Goal: Information Seeking & Learning: Check status

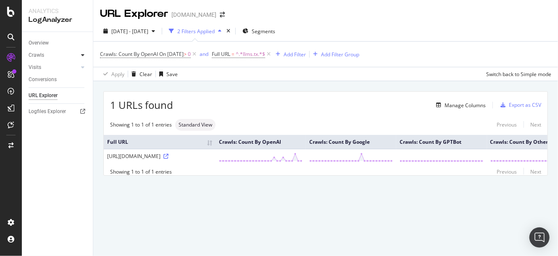
click at [83, 54] on icon at bounding box center [82, 55] width 3 height 5
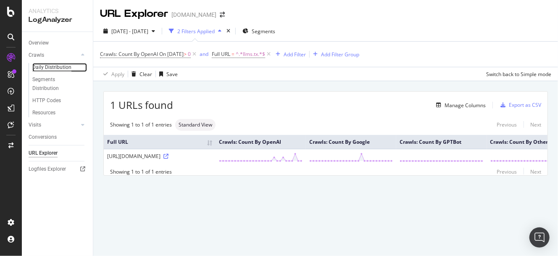
click at [59, 66] on div "Daily Distribution" at bounding box center [51, 67] width 39 height 9
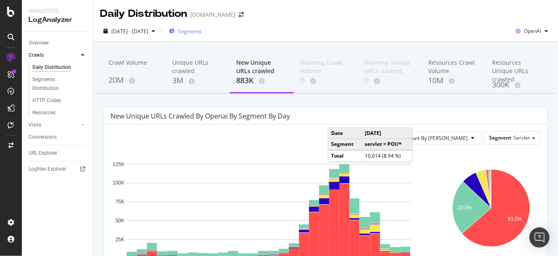
click at [202, 25] on div "Segments" at bounding box center [185, 31] width 33 height 13
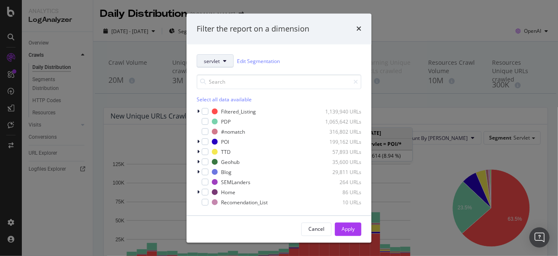
drag, startPoint x: 224, startPoint y: 61, endPoint x: 225, endPoint y: 66, distance: 6.0
click at [224, 61] on icon "modal" at bounding box center [224, 61] width 3 height 5
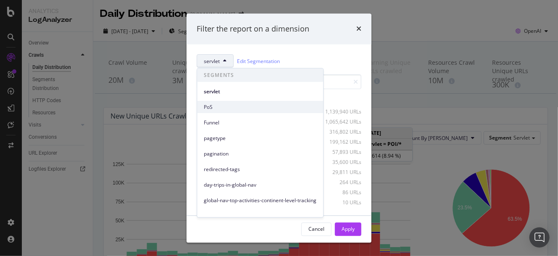
click at [213, 109] on span "PoS" at bounding box center [260, 107] width 113 height 8
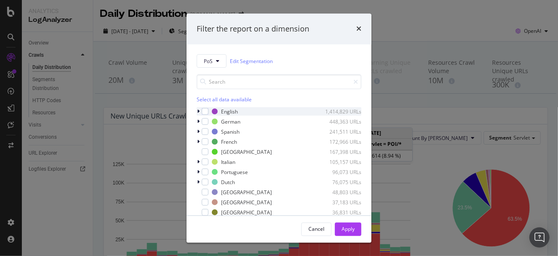
click at [199, 111] on icon "modal" at bounding box center [198, 111] width 3 height 5
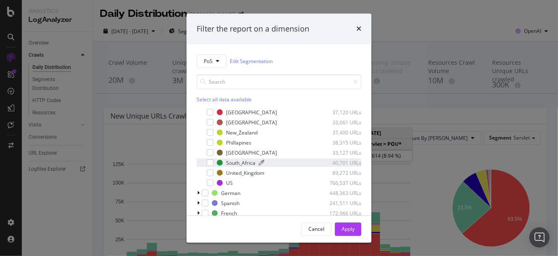
scroll to position [51, 0]
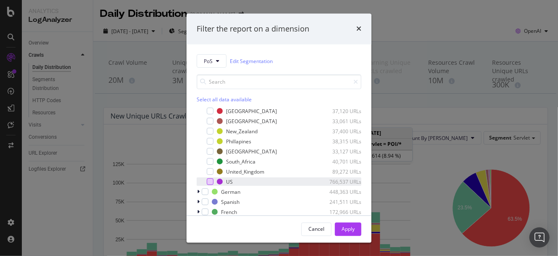
click at [211, 182] on div "modal" at bounding box center [210, 182] width 7 height 7
click at [346, 229] on div "Apply" at bounding box center [348, 228] width 13 height 7
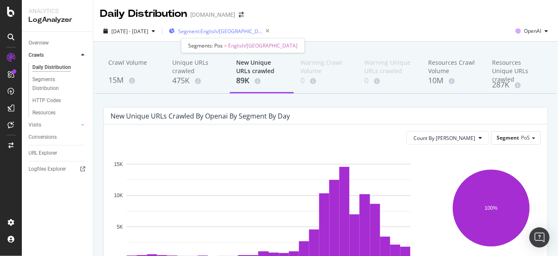
click at [222, 33] on span "Segment: English/[GEOGRAPHIC_DATA]" at bounding box center [220, 31] width 84 height 7
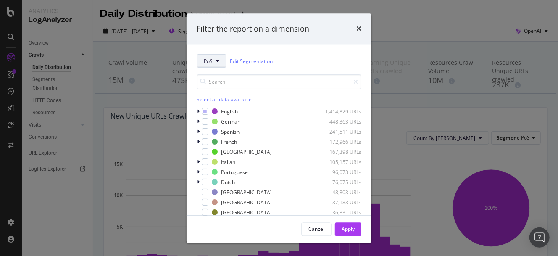
click at [216, 59] on icon "modal" at bounding box center [217, 61] width 3 height 5
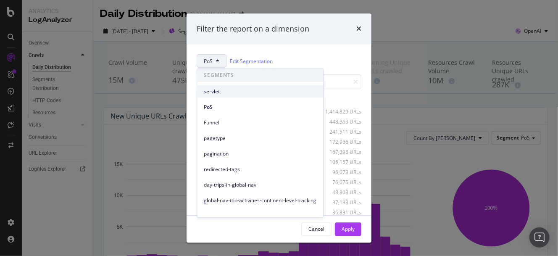
click at [220, 95] on span "servlet" at bounding box center [260, 91] width 113 height 8
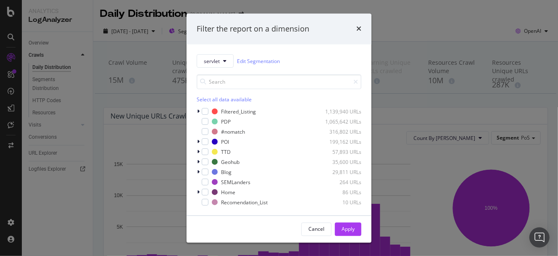
click at [382, 21] on div "Filter the report on a dimension servlet Edit Segmentation Select all data avai…" at bounding box center [279, 128] width 558 height 256
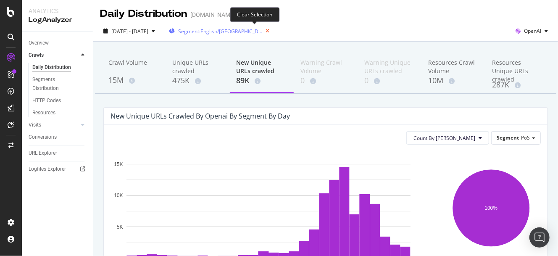
click at [262, 32] on icon "button" at bounding box center [267, 31] width 11 height 12
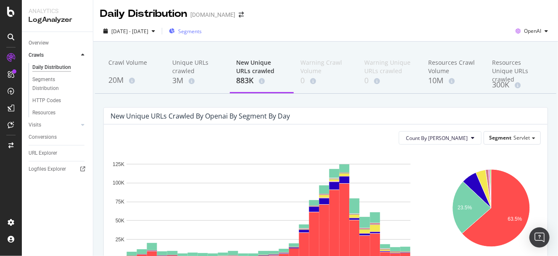
click at [202, 32] on span "Segments" at bounding box center [190, 31] width 24 height 7
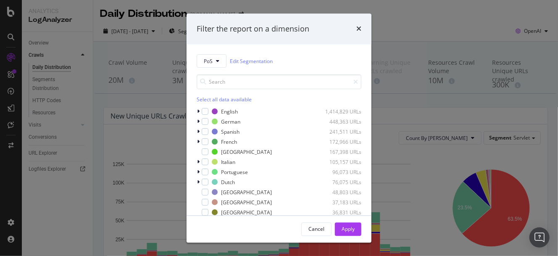
click at [390, 27] on div "Filter the report on a dimension PoS Edit Segmentation Select all data availabl…" at bounding box center [279, 128] width 558 height 256
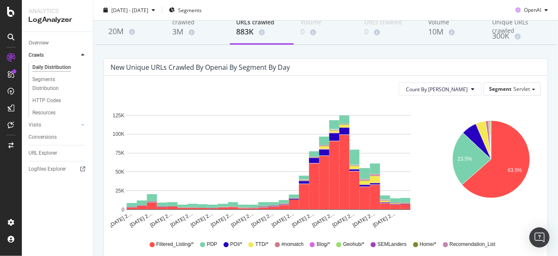
scroll to position [51, 0]
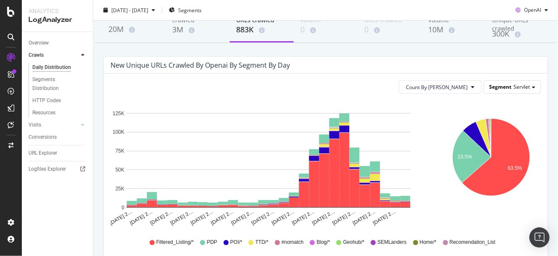
click at [506, 82] on div "Segment Servlet" at bounding box center [512, 87] width 56 height 12
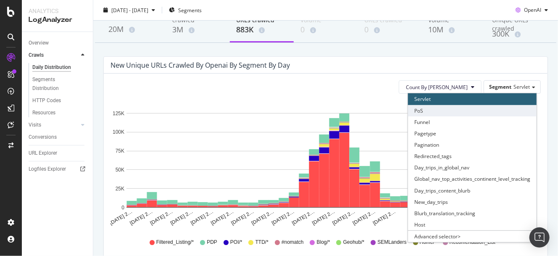
click at [458, 113] on div "PoS" at bounding box center [472, 110] width 129 height 11
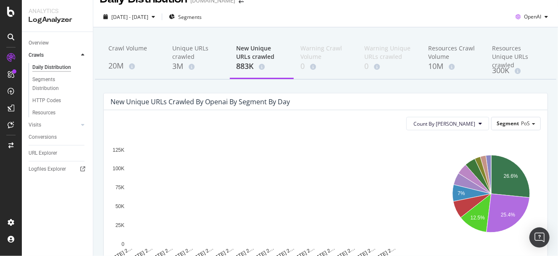
scroll to position [0, 0]
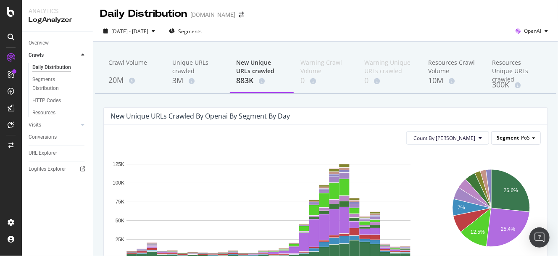
click at [503, 138] on span "Segment" at bounding box center [508, 137] width 22 height 7
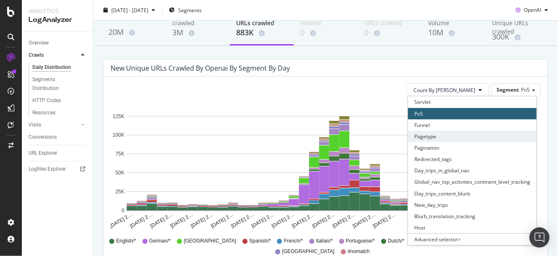
scroll to position [51, 0]
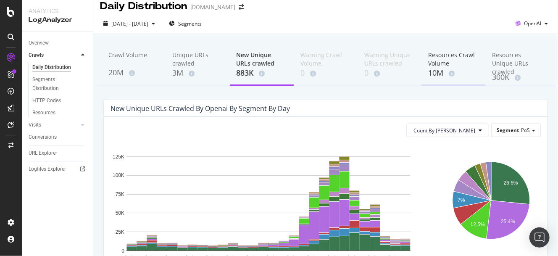
scroll to position [0, 0]
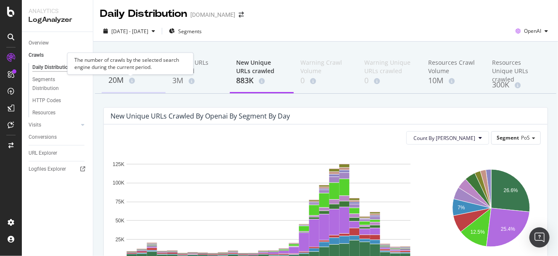
click at [134, 82] on icon at bounding box center [132, 81] width 6 height 6
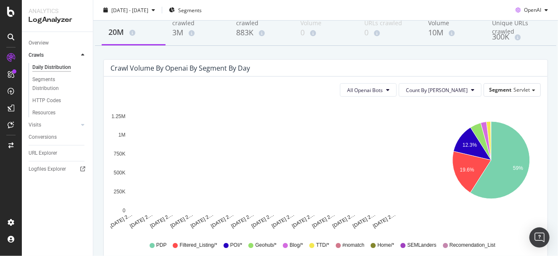
scroll to position [51, 0]
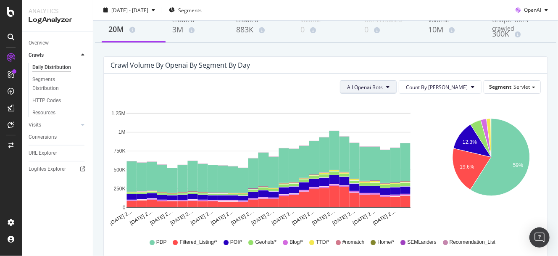
click at [390, 89] on icon at bounding box center [387, 86] width 3 height 5
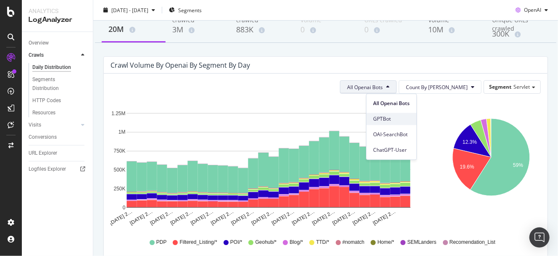
click at [399, 124] on div "GPTBot" at bounding box center [392, 119] width 50 height 12
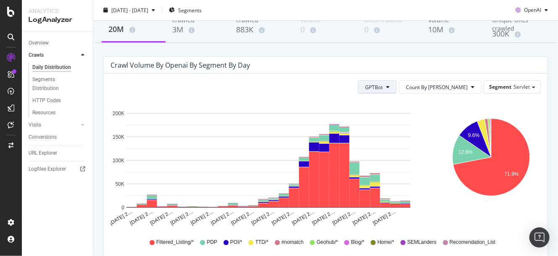
click at [397, 91] on button "GPTBot" at bounding box center [377, 86] width 39 height 13
click at [402, 137] on span "OAI-SearchBot" at bounding box center [410, 135] width 36 height 8
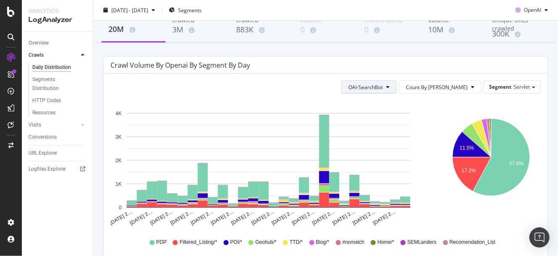
click at [383, 87] on span "OAI-SearchBot" at bounding box center [365, 87] width 34 height 7
click at [388, 150] on span "ChatGPT-User" at bounding box center [393, 150] width 36 height 8
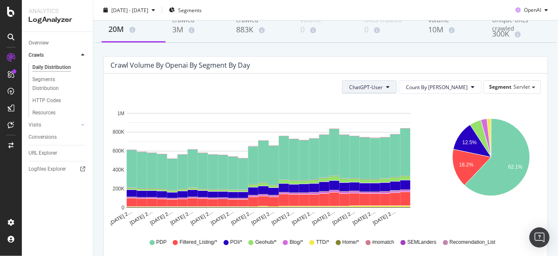
click at [383, 87] on span "ChatGPT-User" at bounding box center [366, 87] width 34 height 7
click at [390, 103] on span "All Openai Bots" at bounding box center [394, 104] width 36 height 8
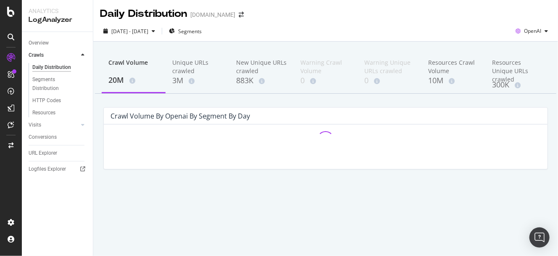
scroll to position [0, 0]
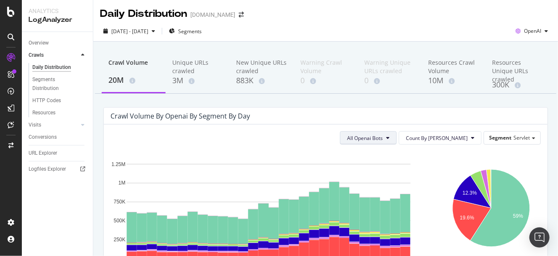
click at [376, 140] on span "All Openai Bots" at bounding box center [365, 138] width 36 height 7
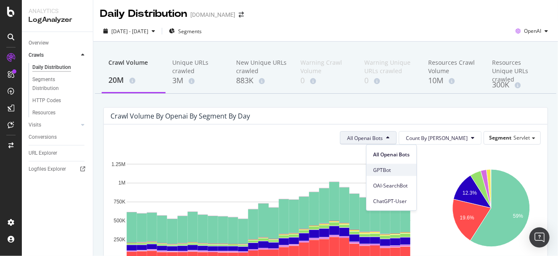
click at [383, 168] on span "GPTBot" at bounding box center [391, 170] width 37 height 8
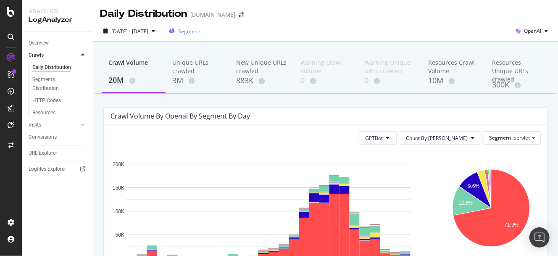
click at [202, 30] on span "Segments" at bounding box center [190, 31] width 24 height 7
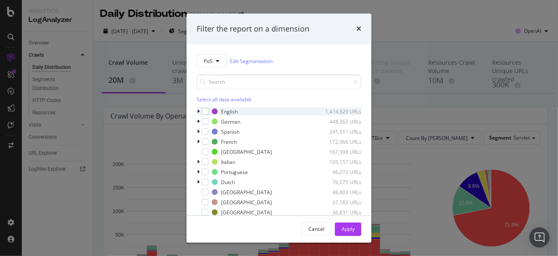
click at [196, 111] on div "PoS Edit Segmentation Select all data available English 1,414,829 URLs German 4…" at bounding box center [279, 130] width 185 height 171
click at [198, 112] on icon "modal" at bounding box center [198, 111] width 3 height 5
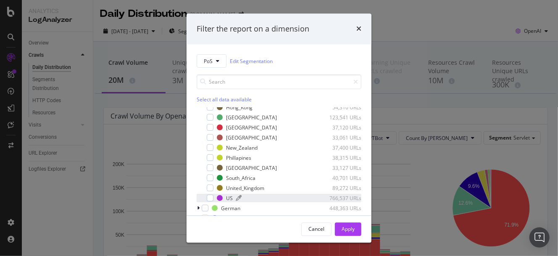
scroll to position [51, 0]
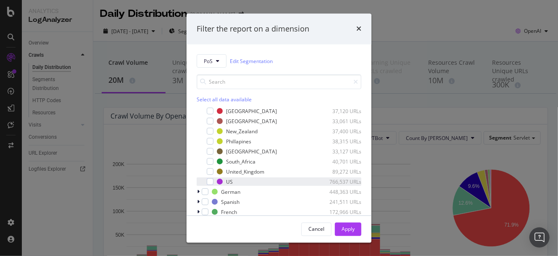
drag, startPoint x: 209, startPoint y: 182, endPoint x: 214, endPoint y: 180, distance: 4.5
click at [210, 181] on div "modal" at bounding box center [210, 182] width 7 height 7
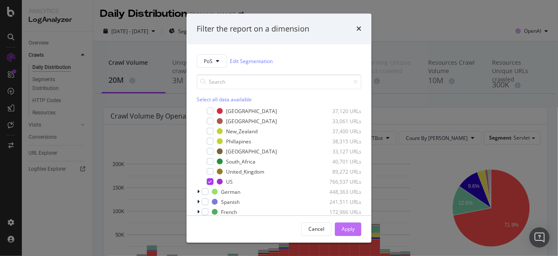
click at [356, 232] on button "Apply" at bounding box center [348, 228] width 26 height 13
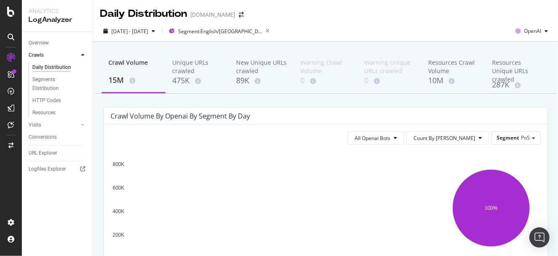
scroll to position [51, 0]
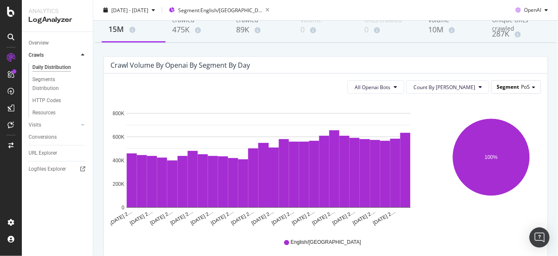
click at [506, 90] on span "Segment" at bounding box center [508, 86] width 22 height 7
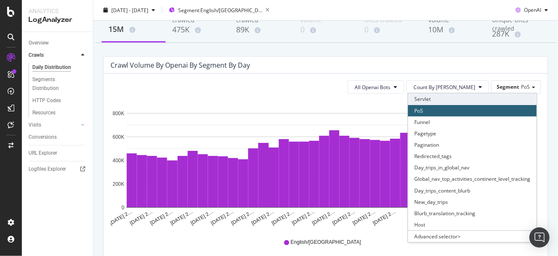
click at [438, 97] on div "Servlet" at bounding box center [472, 98] width 129 height 11
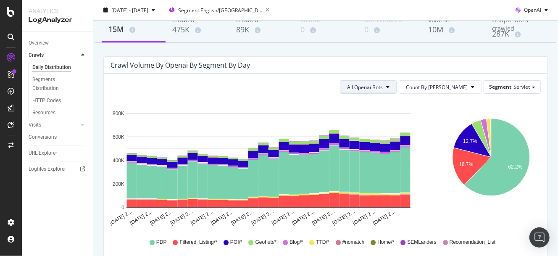
click at [383, 90] on span "All Openai Bots" at bounding box center [365, 87] width 36 height 7
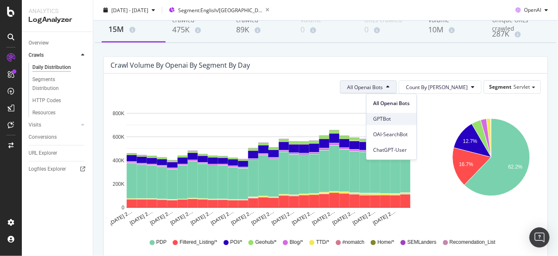
click at [385, 117] on span "GPTBot" at bounding box center [391, 119] width 37 height 8
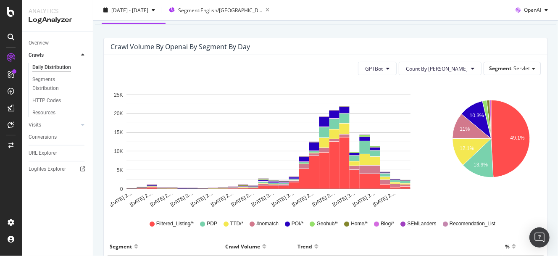
scroll to position [73, 0]
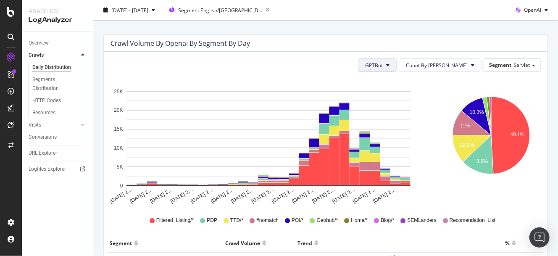
click at [383, 68] on span "GPTBot" at bounding box center [374, 65] width 18 height 7
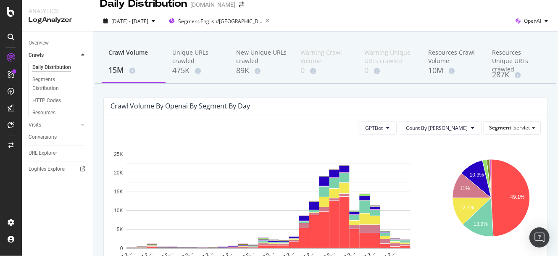
scroll to position [0, 0]
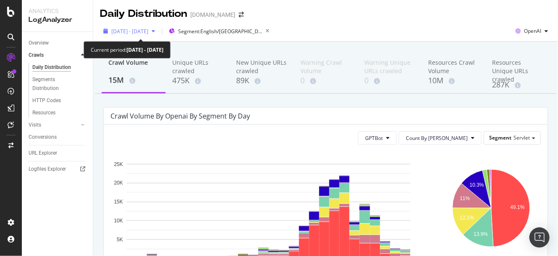
click at [141, 29] on span "[DATE] - [DATE]" at bounding box center [129, 31] width 37 height 7
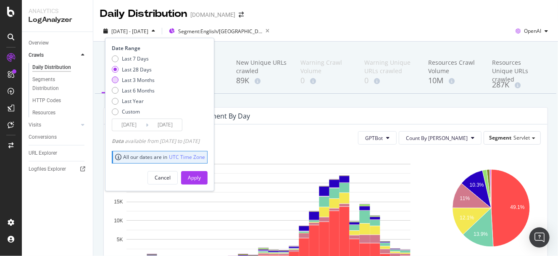
click at [132, 77] on div "Last 3 Months" at bounding box center [138, 80] width 33 height 7
type input "[DATE]"
click at [201, 174] on div "Apply" at bounding box center [194, 177] width 13 height 7
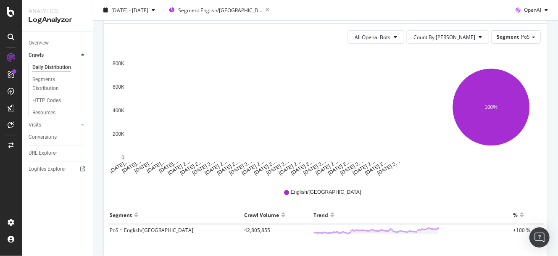
scroll to position [102, 0]
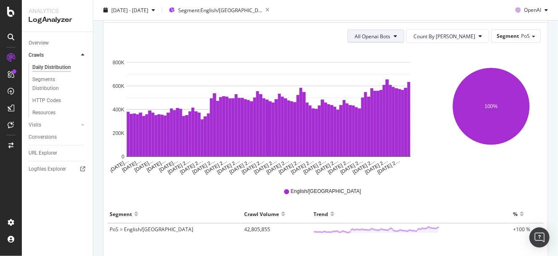
click at [391, 34] on span "All Openai Bots" at bounding box center [373, 36] width 36 height 7
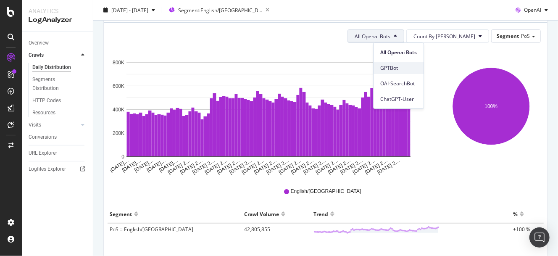
click at [403, 72] on div "GPTBot" at bounding box center [399, 68] width 50 height 12
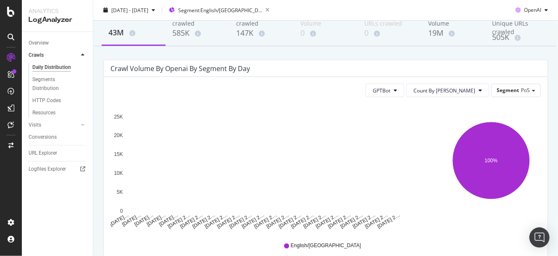
scroll to position [51, 0]
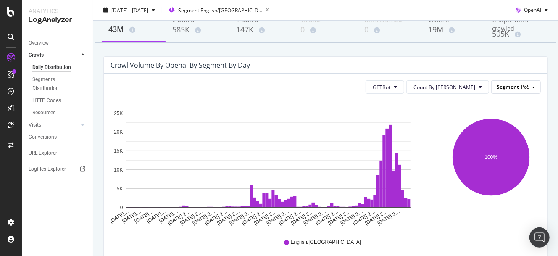
click at [509, 90] on div "Segment PoS" at bounding box center [516, 87] width 49 height 12
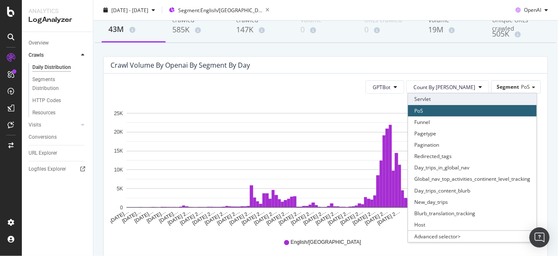
click at [497, 100] on div "Servlet" at bounding box center [472, 98] width 129 height 11
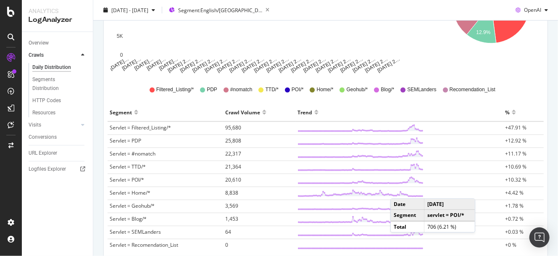
scroll to position [102, 0]
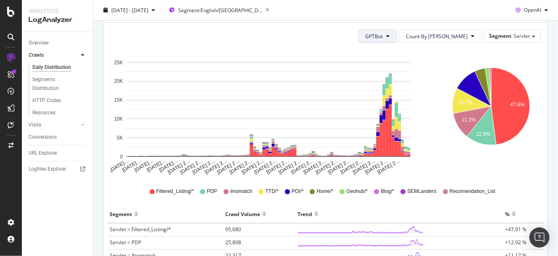
click at [397, 37] on button "GPTBot" at bounding box center [377, 35] width 39 height 13
click at [412, 77] on div "OAI-SearchBot" at bounding box center [409, 83] width 49 height 12
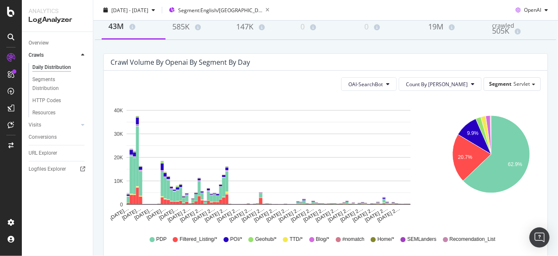
scroll to position [51, 0]
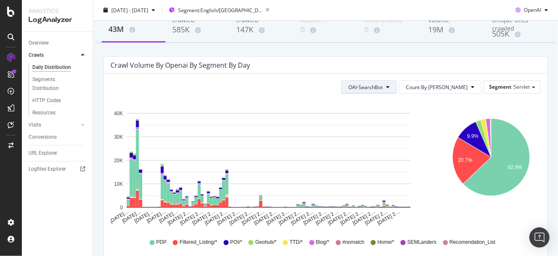
click at [397, 83] on button "OAI-SearchBot" at bounding box center [368, 86] width 55 height 13
click at [391, 105] on span "All Openai Bots" at bounding box center [393, 104] width 36 height 8
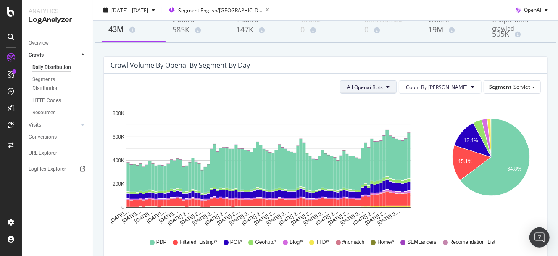
click at [397, 89] on button "All Openai Bots" at bounding box center [368, 86] width 57 height 13
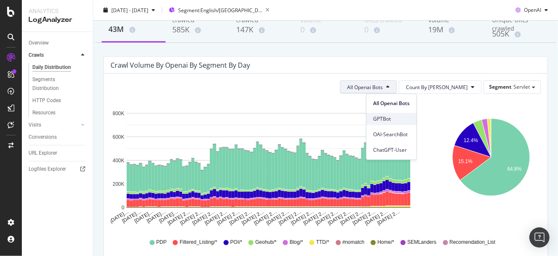
click at [378, 121] on span "GPTBot" at bounding box center [391, 119] width 37 height 8
